Goal: Task Accomplishment & Management: Manage account settings

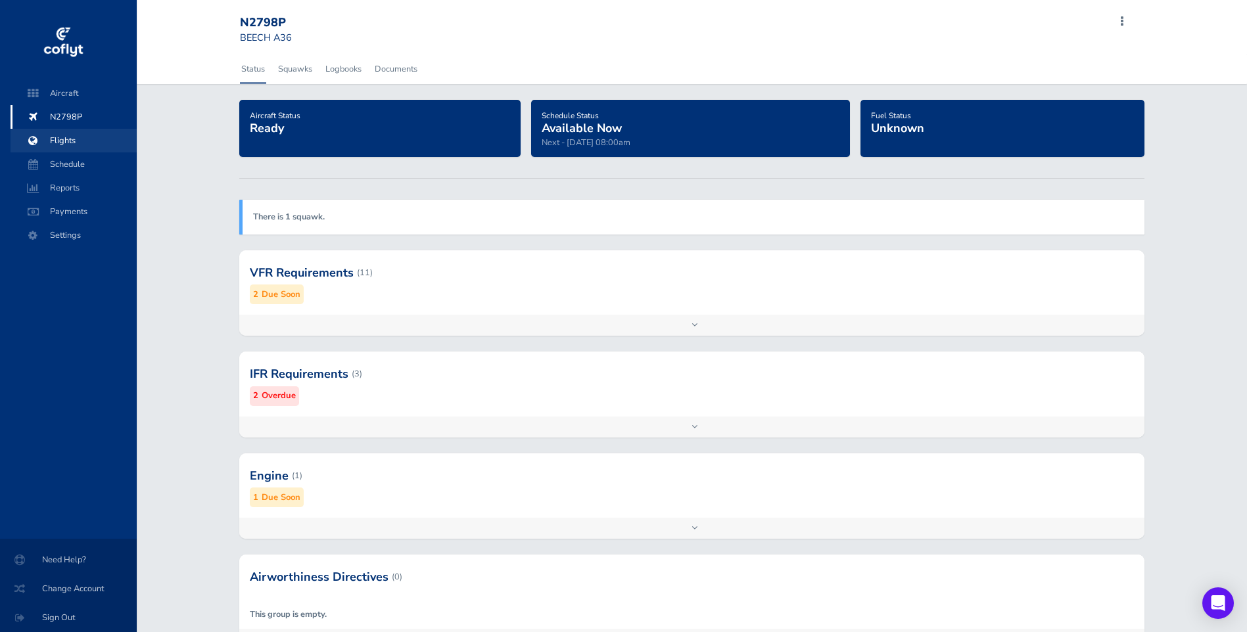
click at [68, 140] on span "Flights" at bounding box center [74, 141] width 100 height 24
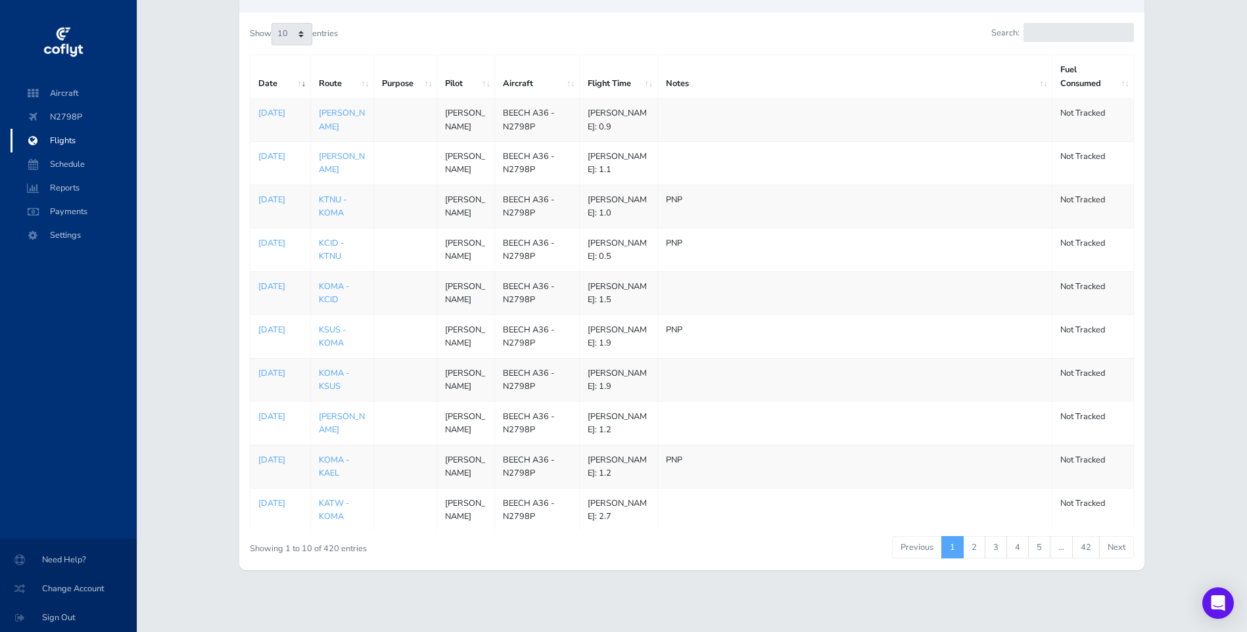
scroll to position [220, 0]
click at [994, 544] on link "3" at bounding box center [996, 547] width 22 height 22
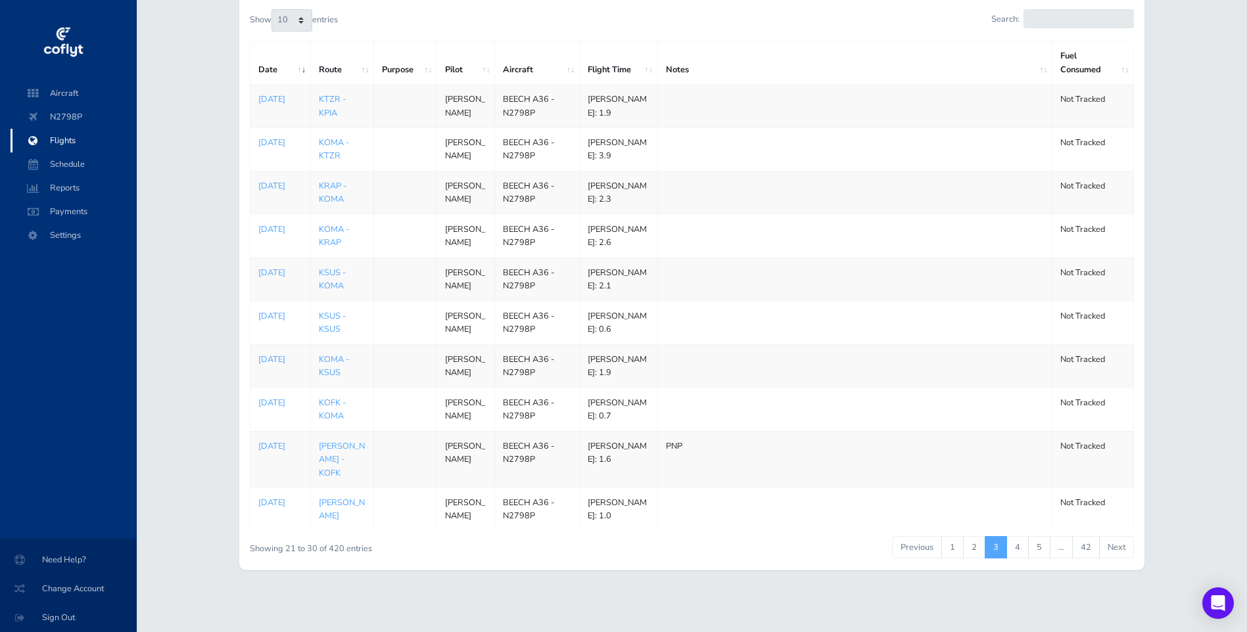
scroll to position [187, 0]
click at [350, 171] on td "KRAP - KOMA" at bounding box center [342, 192] width 64 height 43
click at [353, 171] on td "KRAP - KOMA" at bounding box center [342, 192] width 64 height 43
drag, startPoint x: 353, startPoint y: 153, endPoint x: 421, endPoint y: 176, distance: 72.1
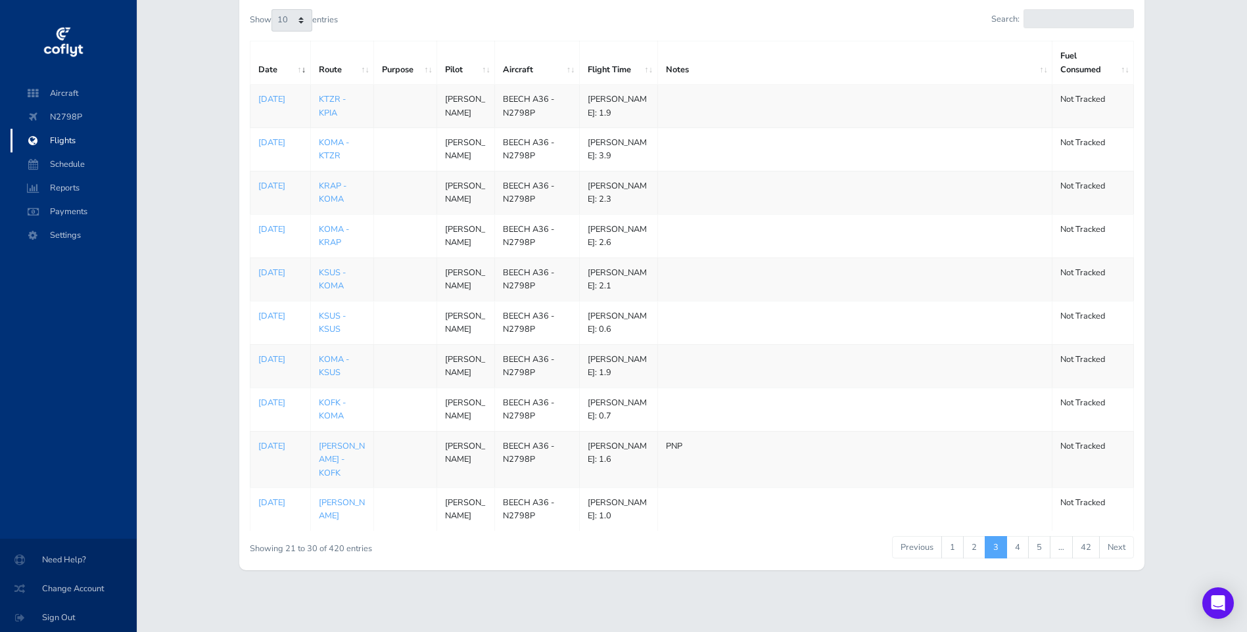
click at [421, 177] on td at bounding box center [405, 192] width 63 height 43
click at [287, 179] on p "May 28, 2025" at bounding box center [280, 185] width 44 height 13
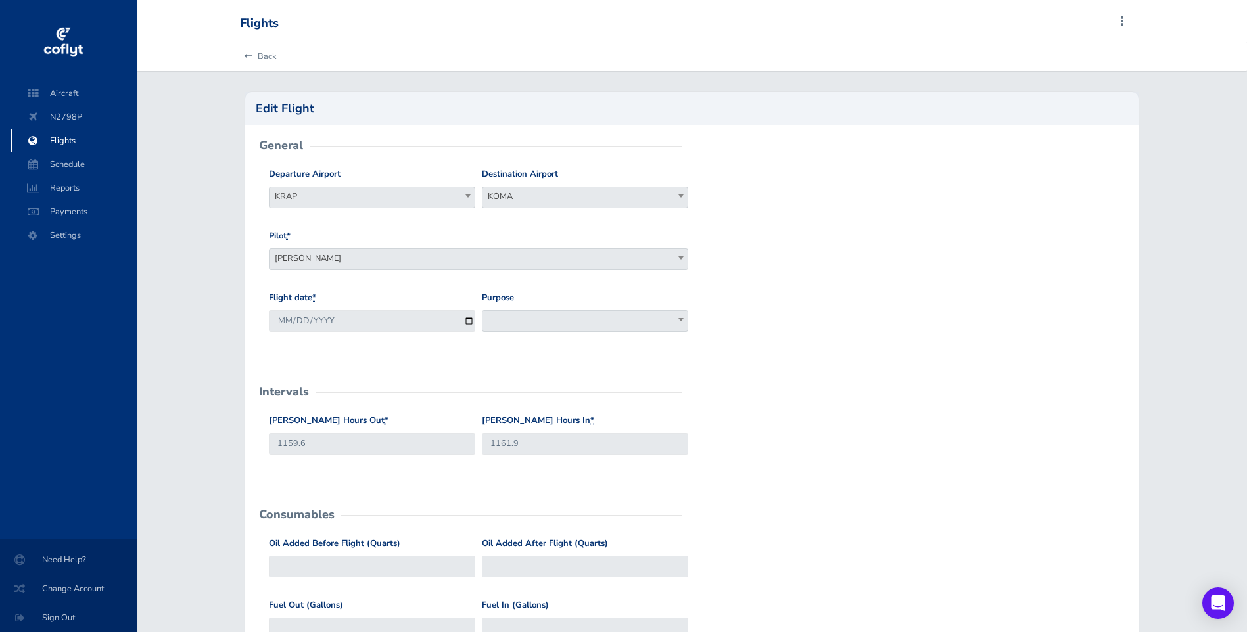
click at [66, 139] on span "Flights" at bounding box center [74, 141] width 100 height 24
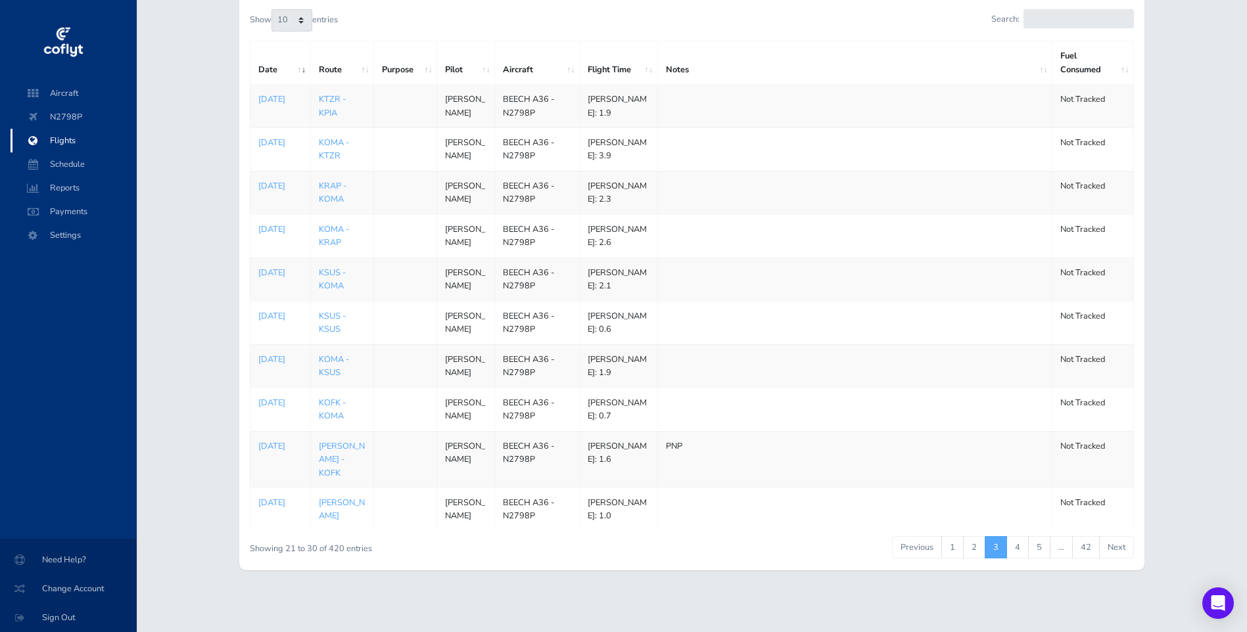
scroll to position [220, 0]
click at [950, 547] on link "1" at bounding box center [952, 547] width 22 height 22
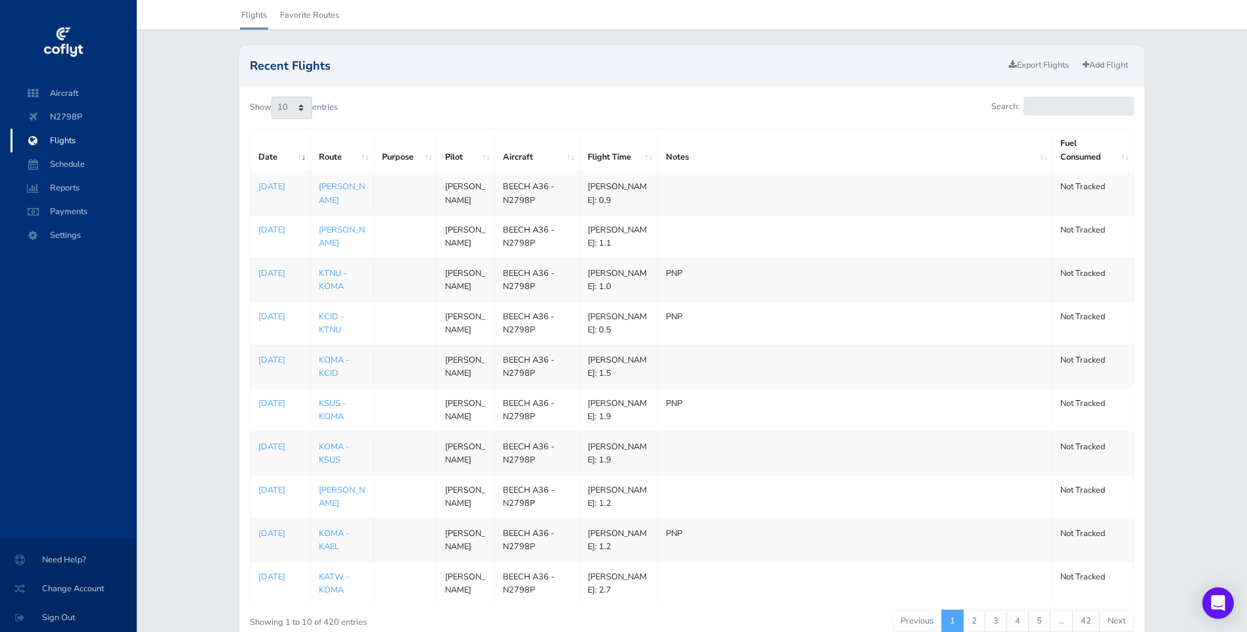
scroll to position [23, 0]
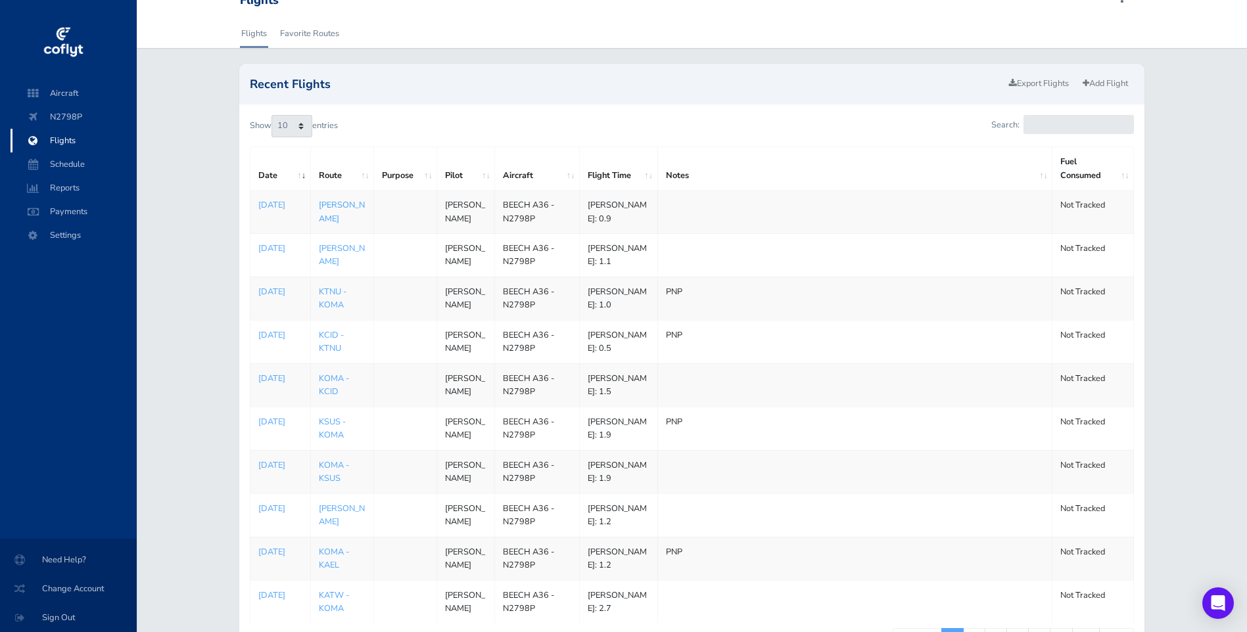
click at [334, 220] on link "[PERSON_NAME]" at bounding box center [342, 211] width 46 height 25
